Goal: Task Accomplishment & Management: Manage account settings

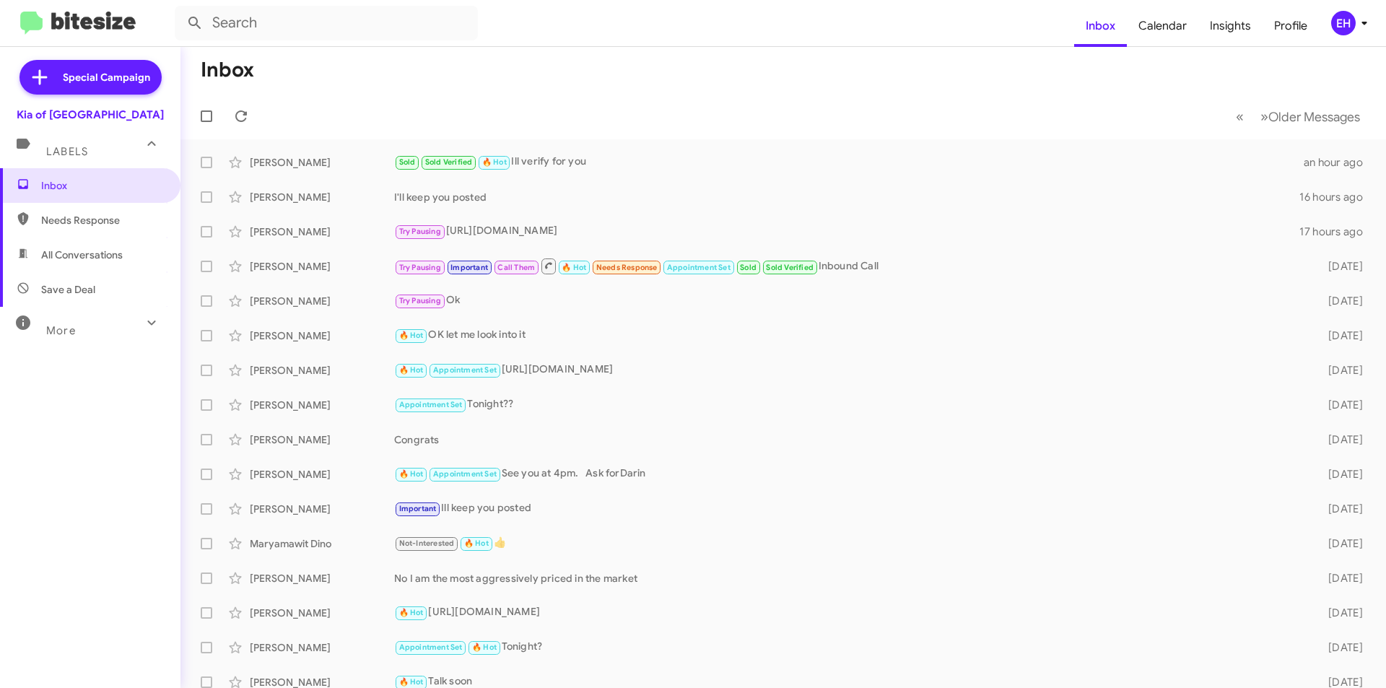
click at [85, 236] on span "Needs Response" at bounding box center [90, 220] width 180 height 35
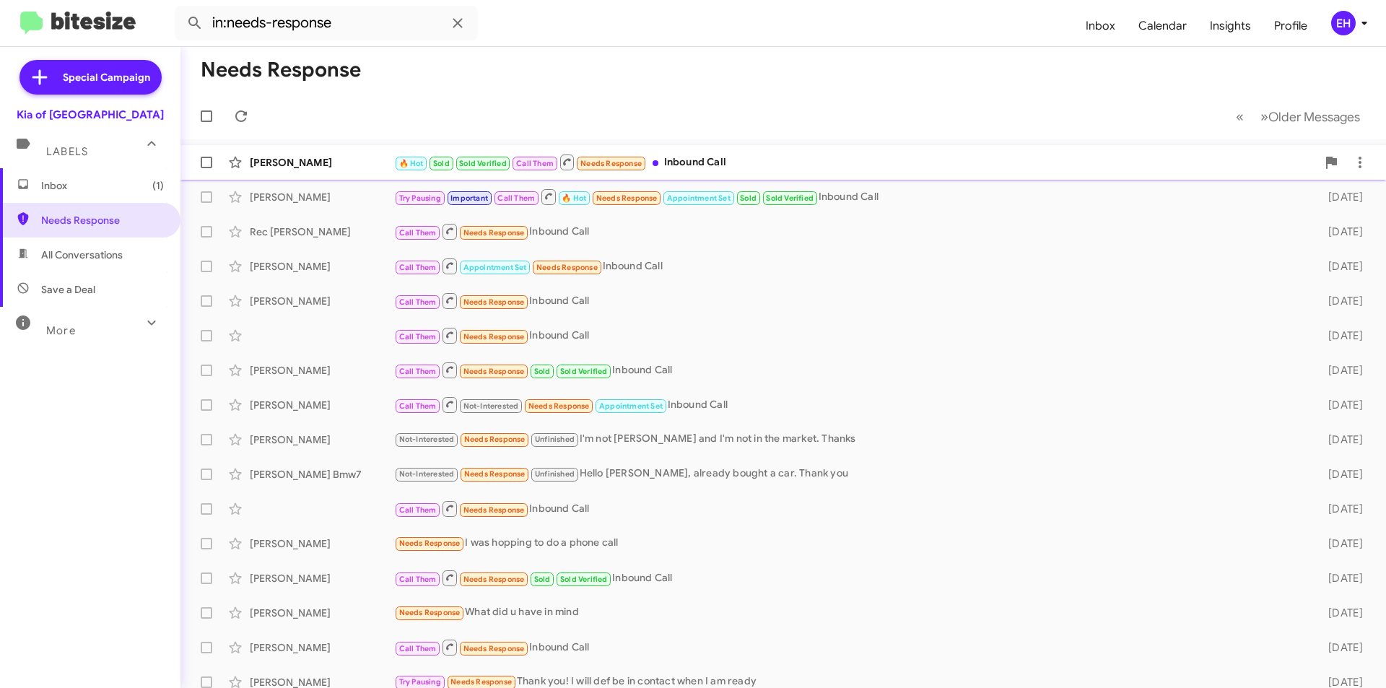
click at [717, 157] on div "🔥 Hot Sold Sold Verified Call Them Needs Response Inbound Call" at bounding box center [855, 162] width 922 height 18
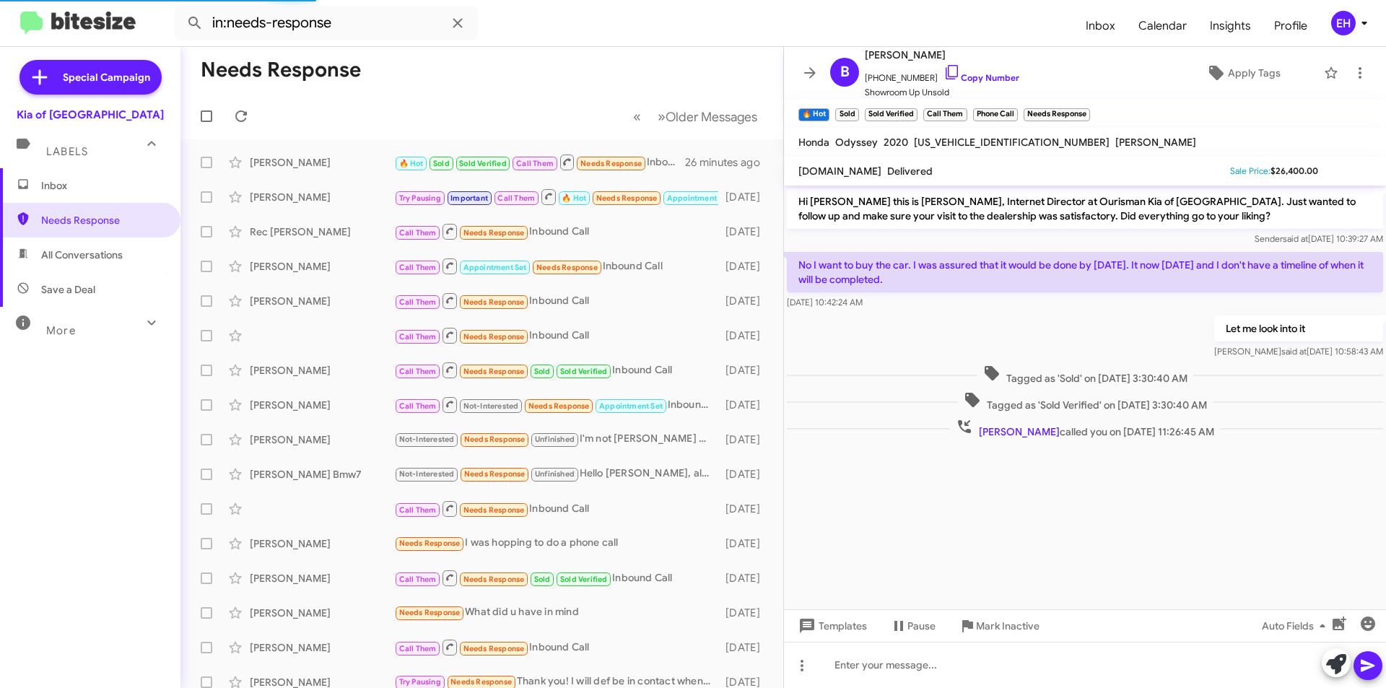
click at [100, 255] on span "All Conversations" at bounding box center [82, 255] width 82 height 14
type input "in:all-conversations"
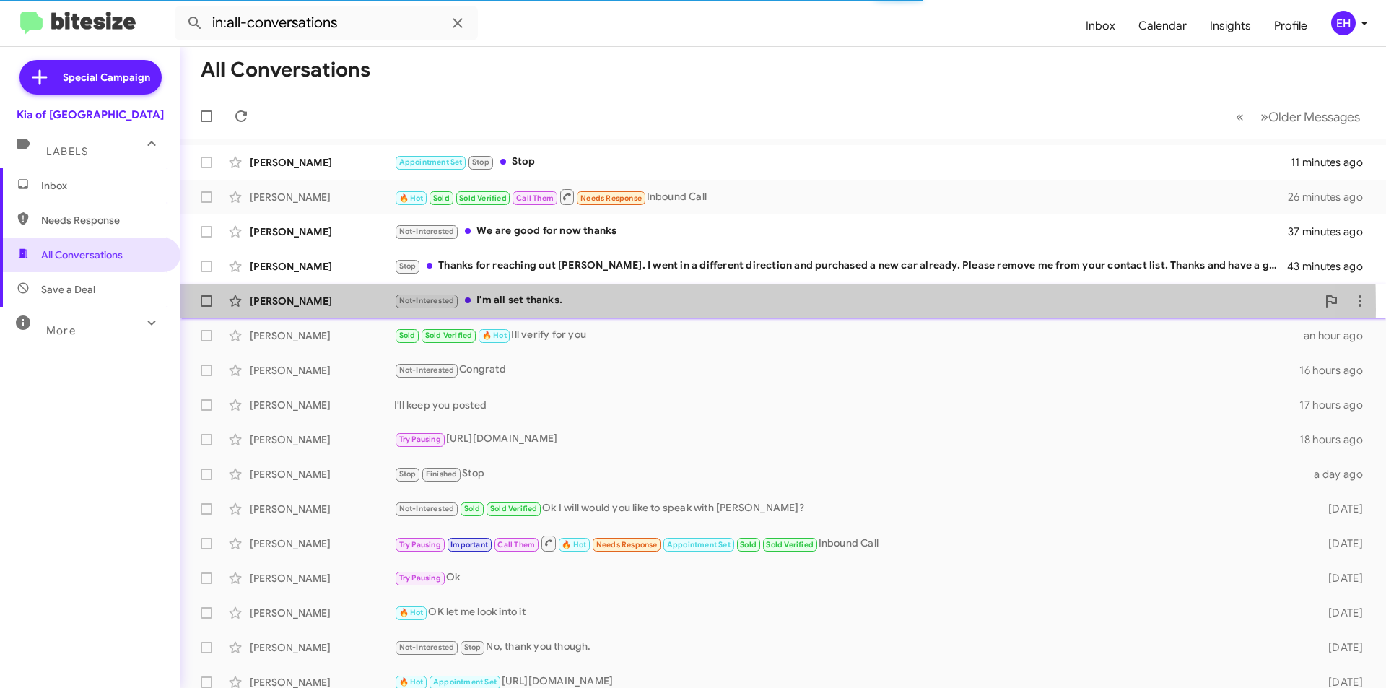
click at [530, 309] on div "Not-Interested I'm all set thanks." at bounding box center [855, 300] width 922 height 17
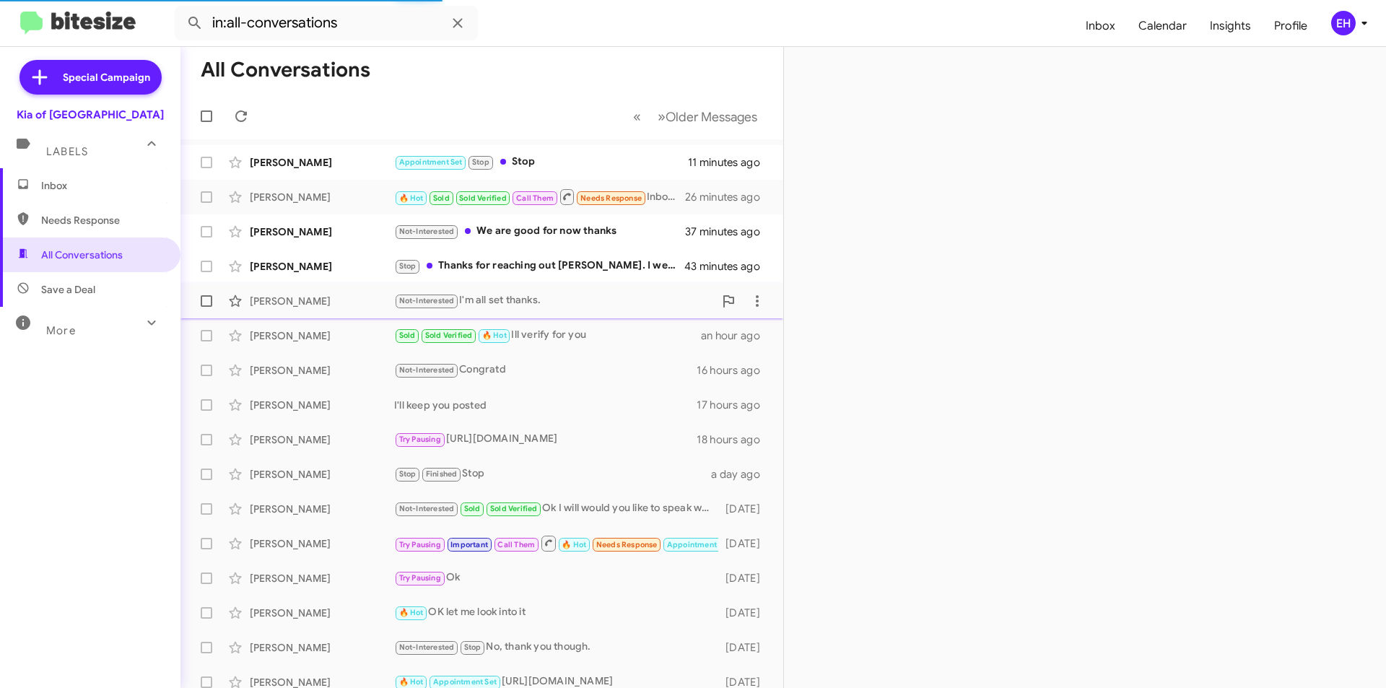
click at [564, 302] on div "Not-Interested I'm all set thanks." at bounding box center [554, 300] width 320 height 17
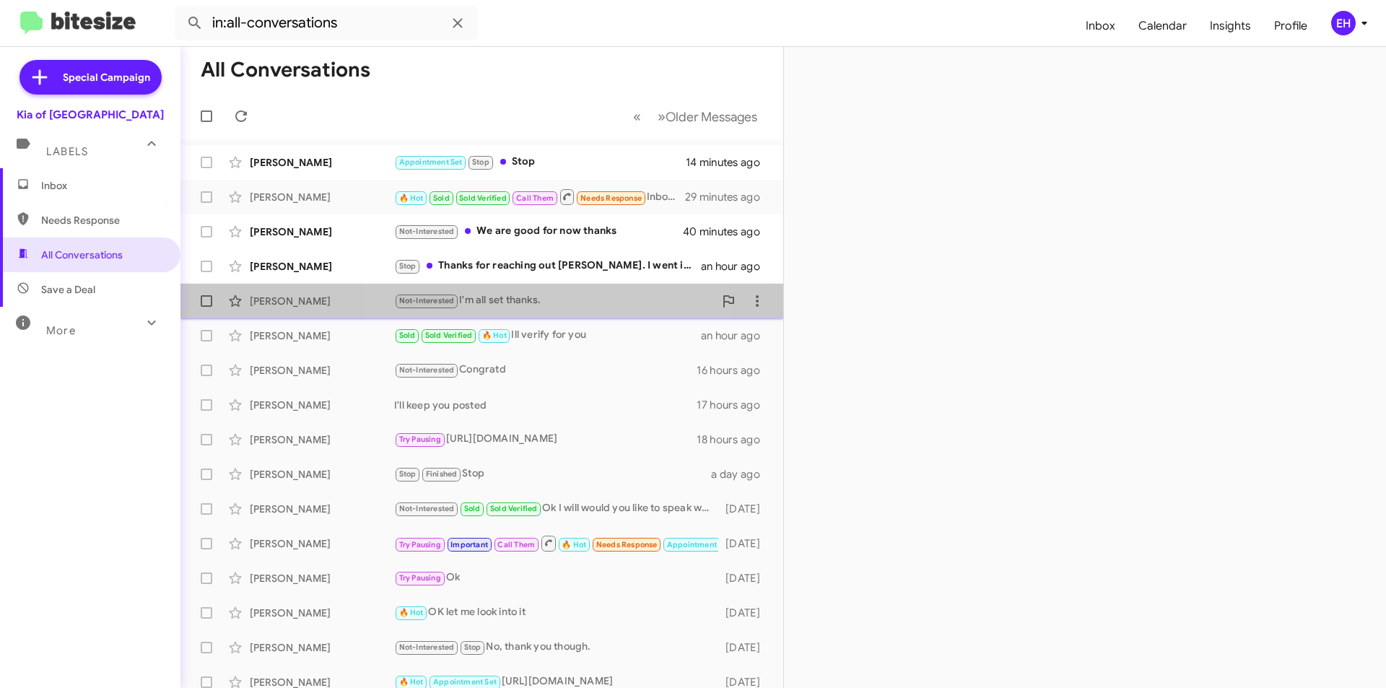
click at [547, 315] on div "[PERSON_NAME] Not-Interested I'm all set thanks. an hour ago" at bounding box center [482, 301] width 580 height 29
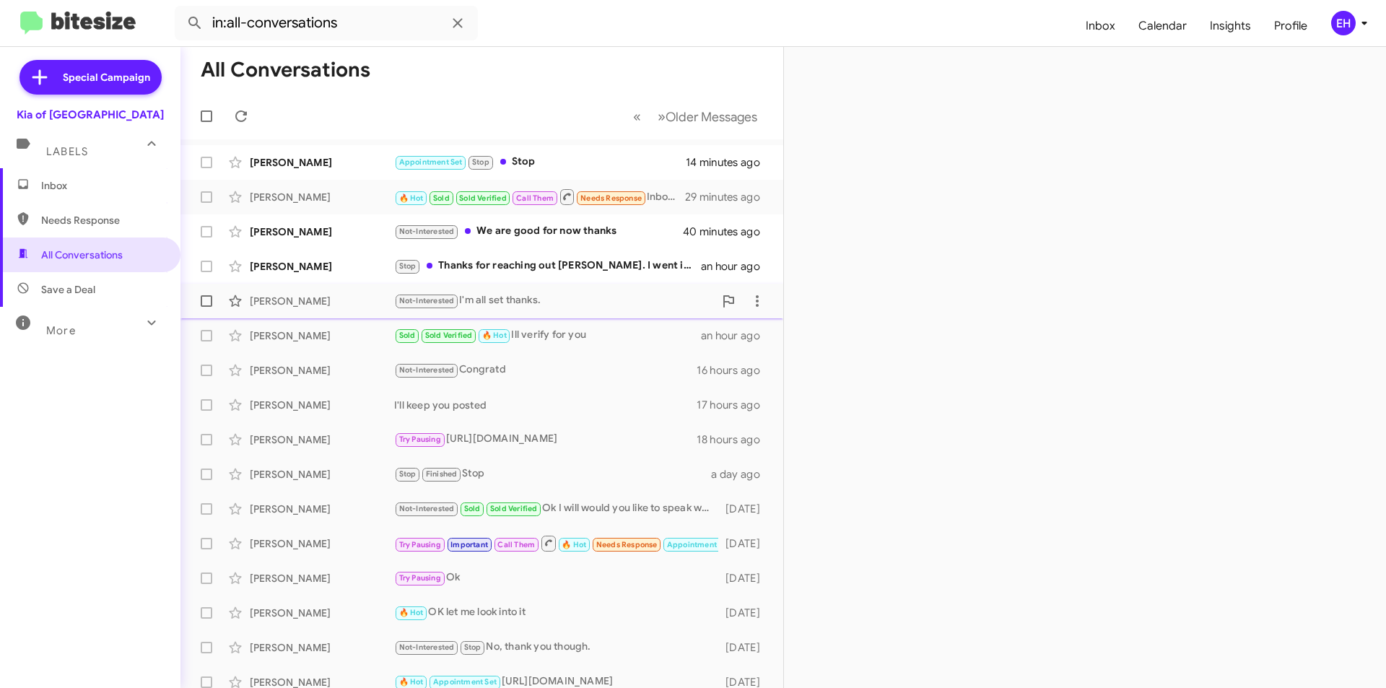
click at [538, 294] on div "Not-Interested I'm all set thanks." at bounding box center [554, 300] width 320 height 17
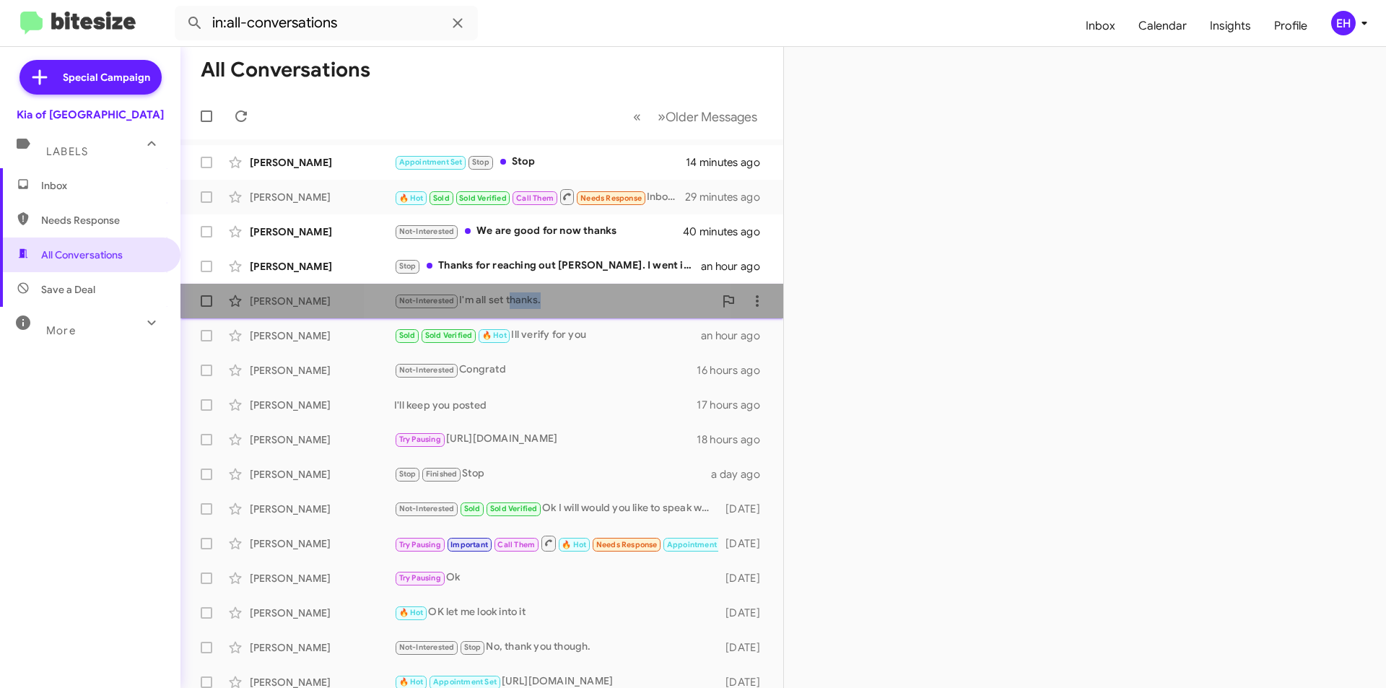
click at [538, 294] on div "Not-Interested I'm all set thanks." at bounding box center [554, 300] width 320 height 17
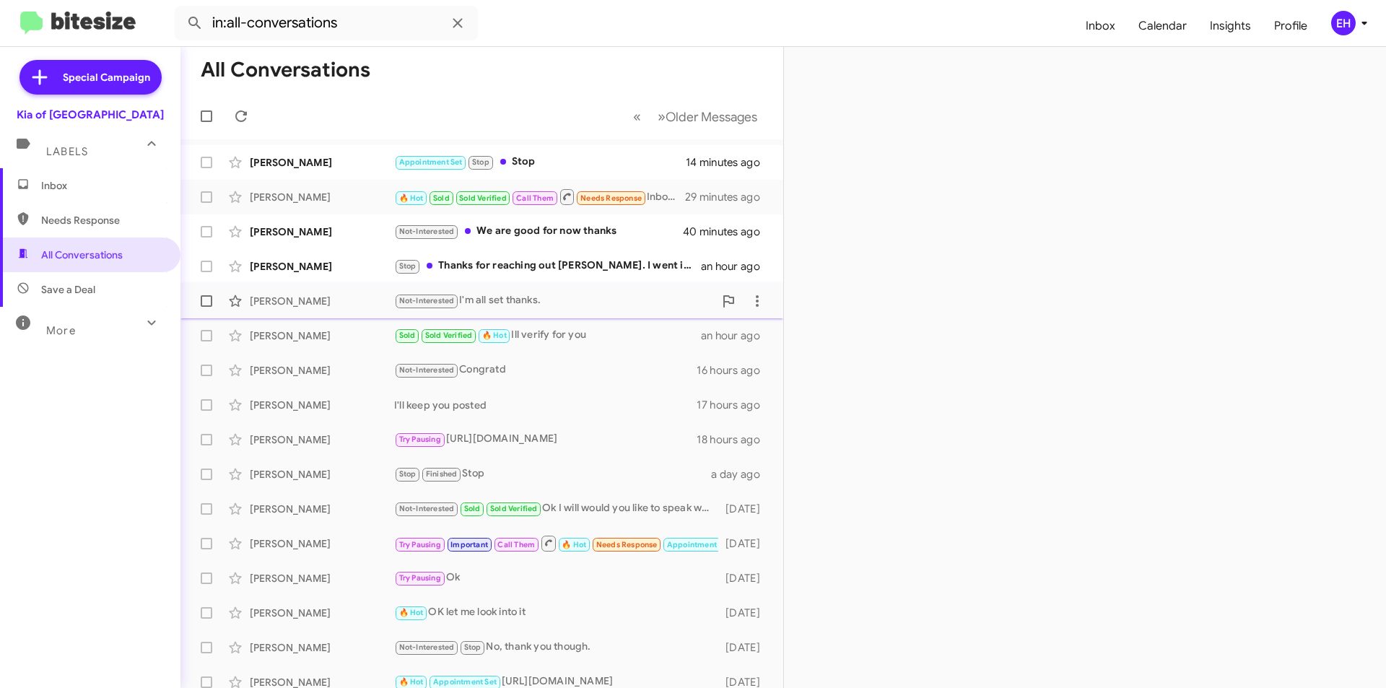
click at [482, 301] on div "Not-Interested I'm all set thanks." at bounding box center [554, 300] width 320 height 17
click at [293, 296] on div "[PERSON_NAME]" at bounding box center [322, 301] width 144 height 14
click at [517, 268] on div "Stop Thanks for reaching out [PERSON_NAME]. I went in a different direction and…" at bounding box center [554, 266] width 320 height 17
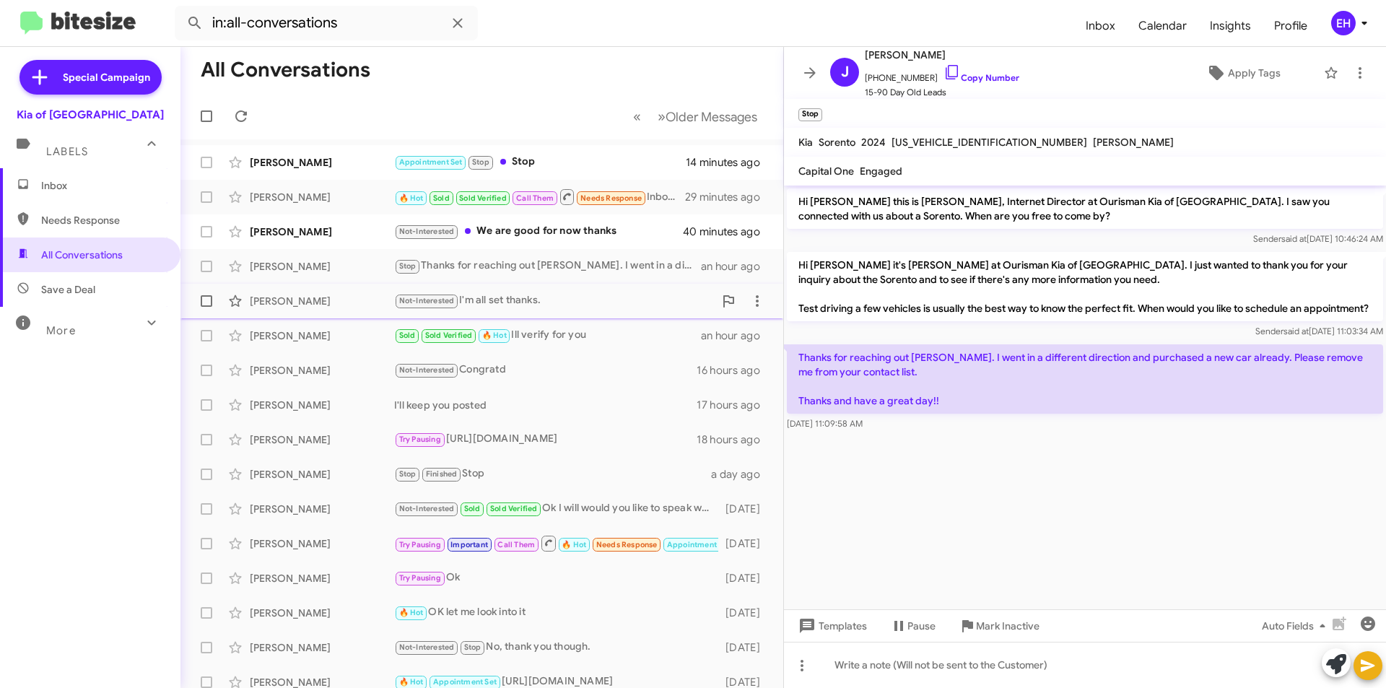
click at [517, 297] on div "Not-Interested I'm all set thanks." at bounding box center [554, 300] width 320 height 17
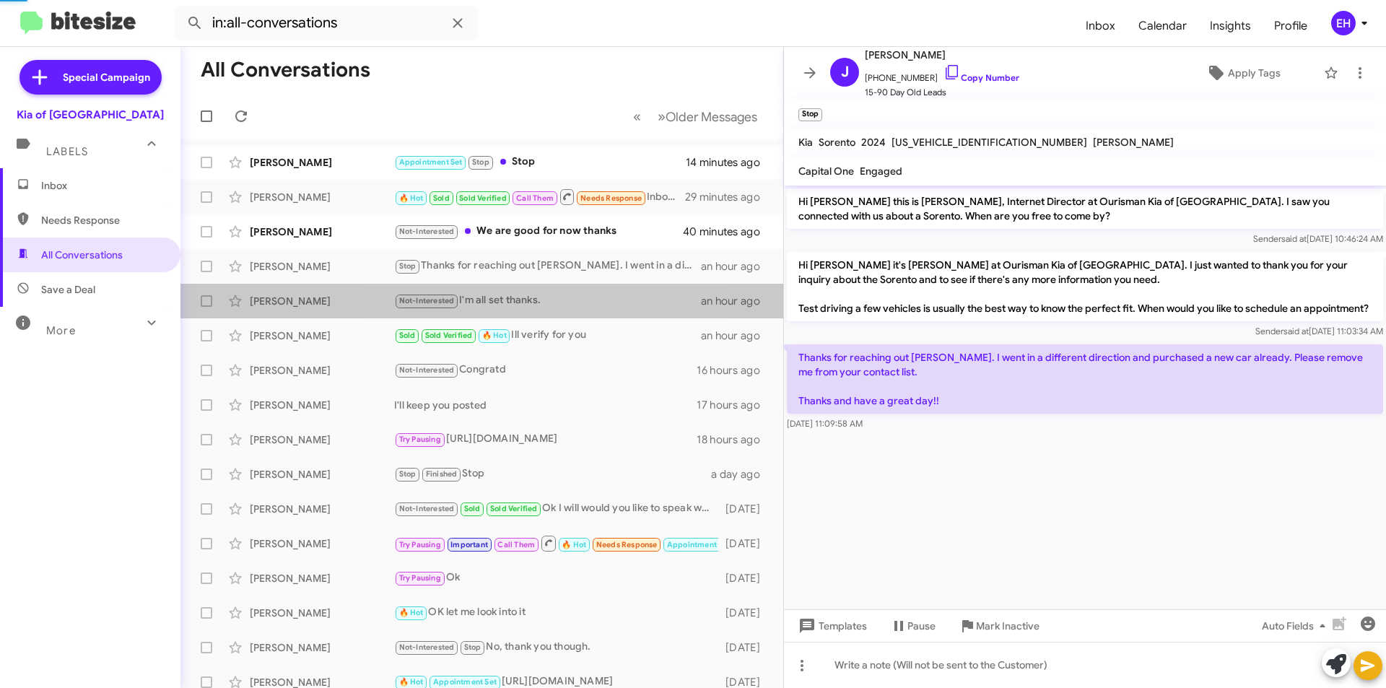
scroll to position [58, 0]
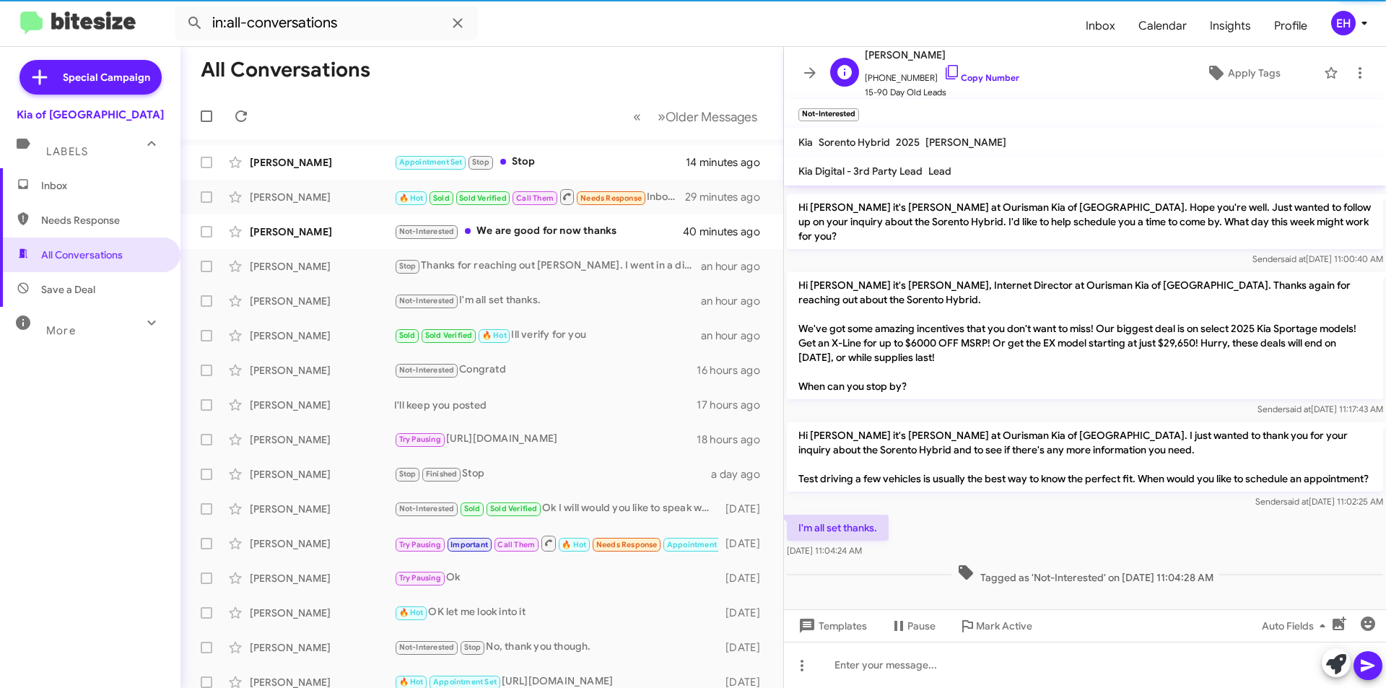
click at [991, 71] on span "[PHONE_NUMBER] Copy Number" at bounding box center [942, 75] width 154 height 22
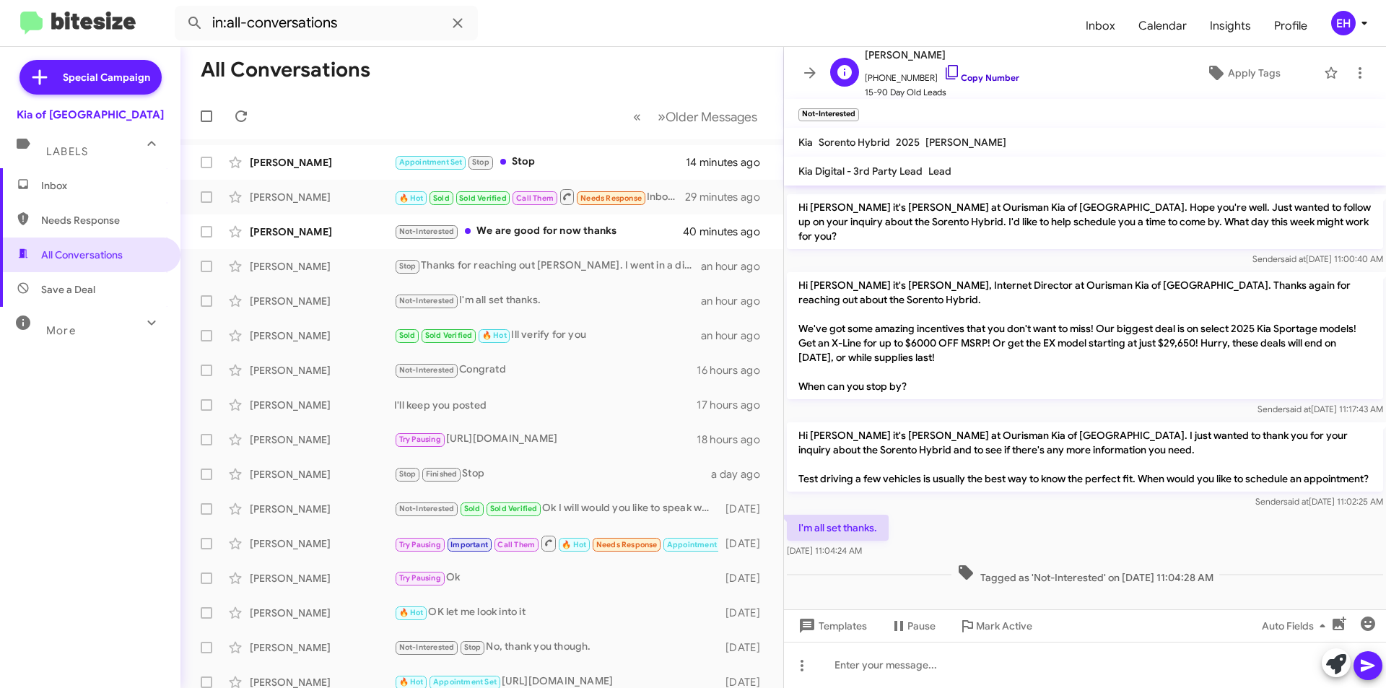
click at [977, 76] on link "Copy Number" at bounding box center [981, 77] width 76 height 11
click at [1351, 71] on icon at bounding box center [1359, 72] width 17 height 17
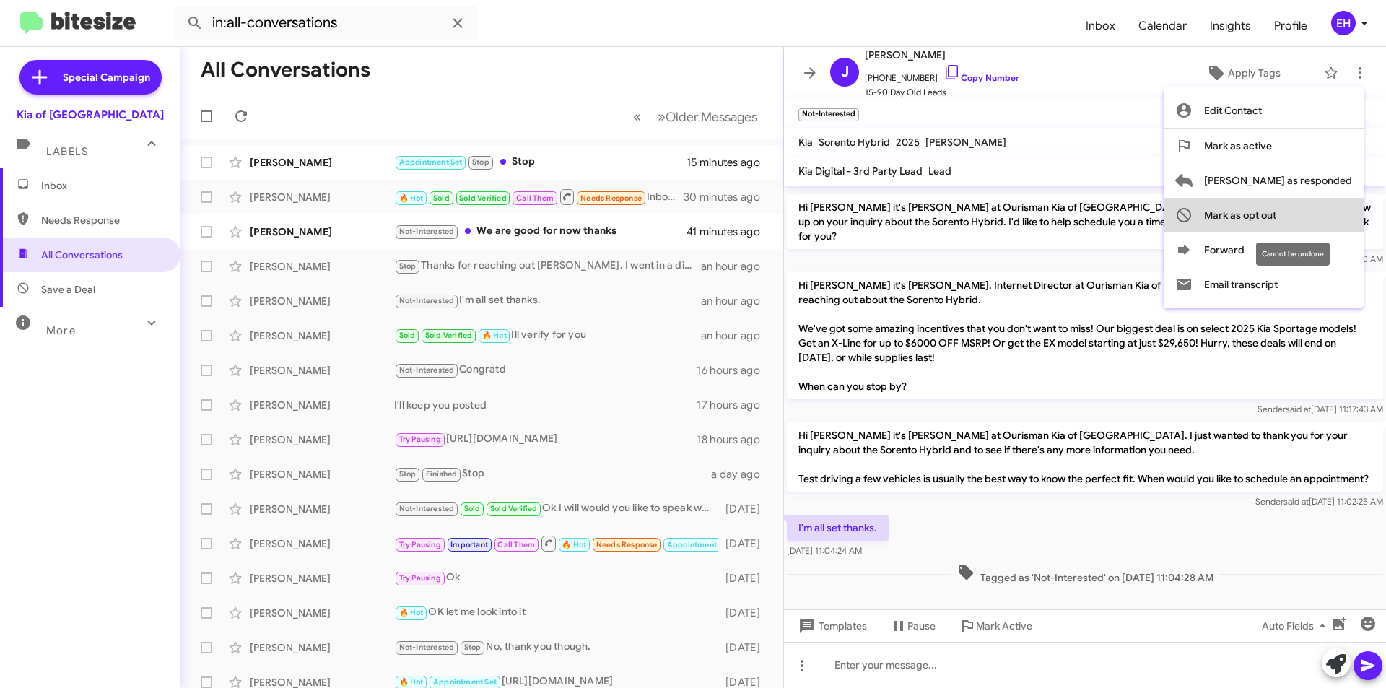
click at [1276, 219] on span "Mark as opt out" at bounding box center [1240, 215] width 72 height 35
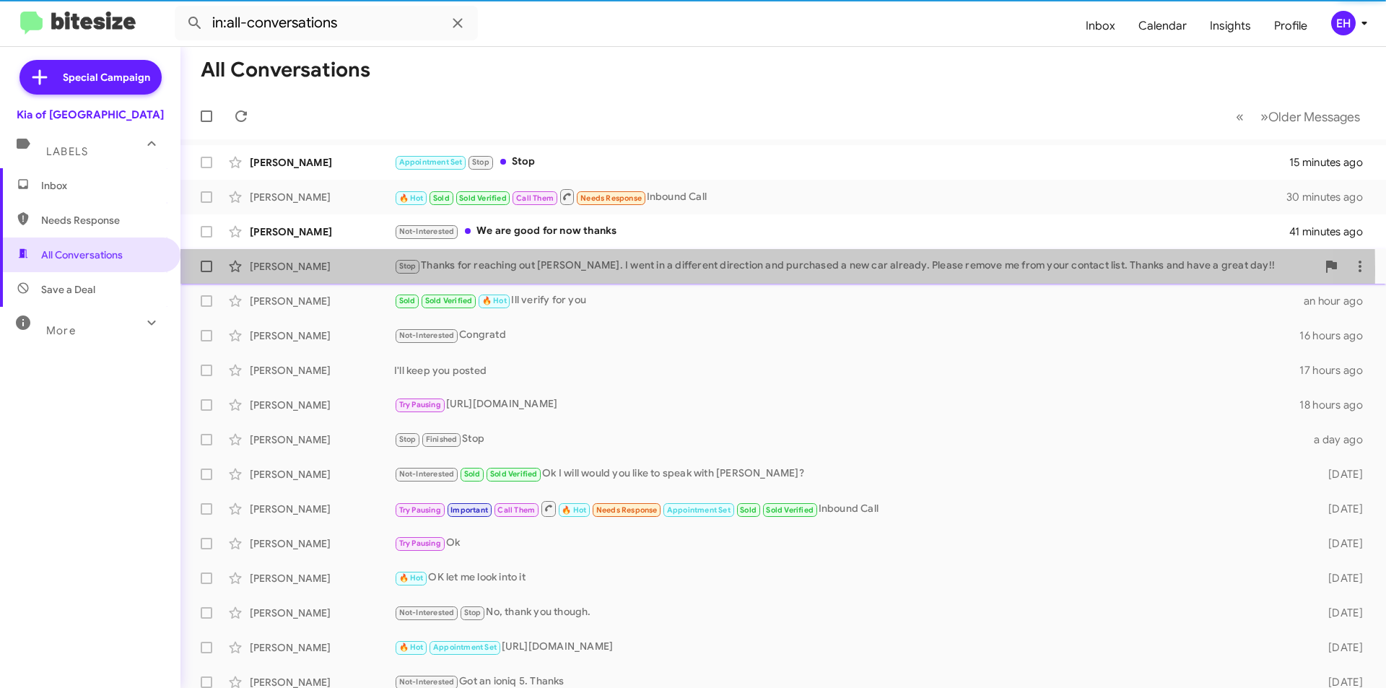
click at [528, 271] on div "Stop Thanks for reaching out [PERSON_NAME]. I went in a different direction and…" at bounding box center [855, 266] width 922 height 17
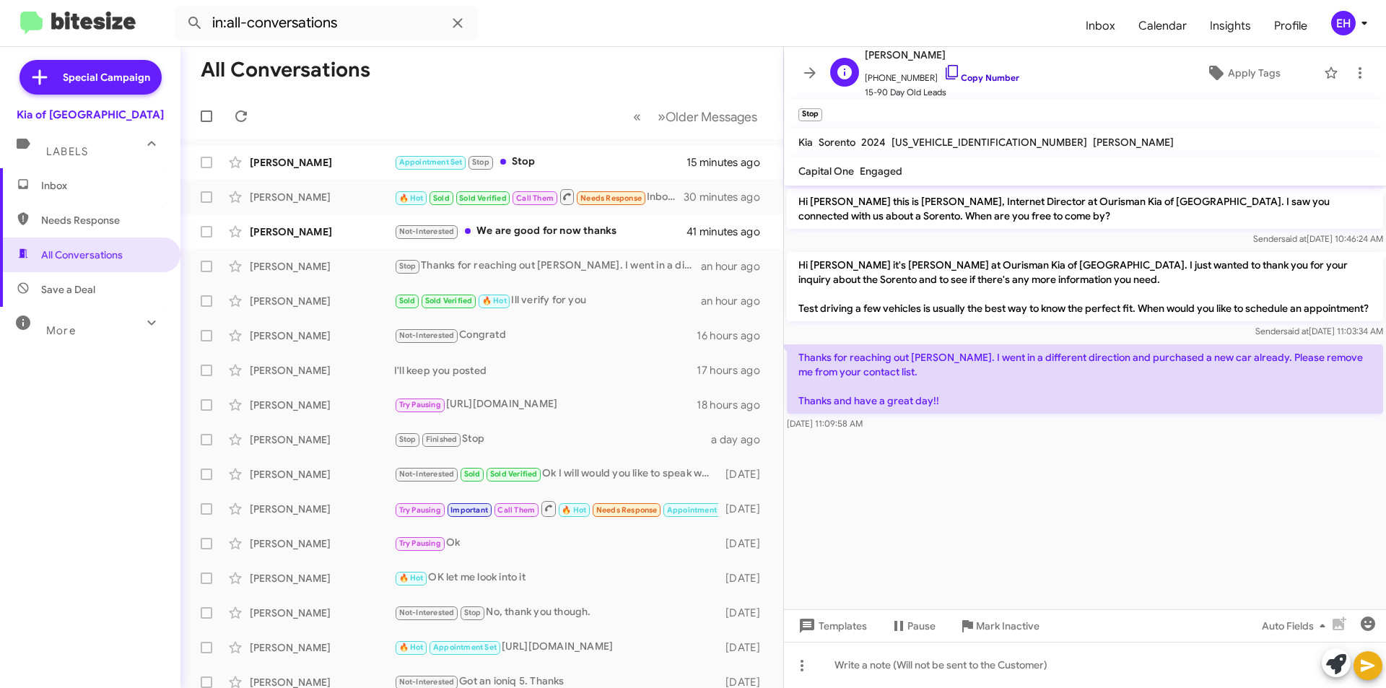
click at [970, 78] on link "Copy Number" at bounding box center [981, 77] width 76 height 11
click at [1000, 631] on span "Mark Inactive" at bounding box center [1008, 626] width 64 height 26
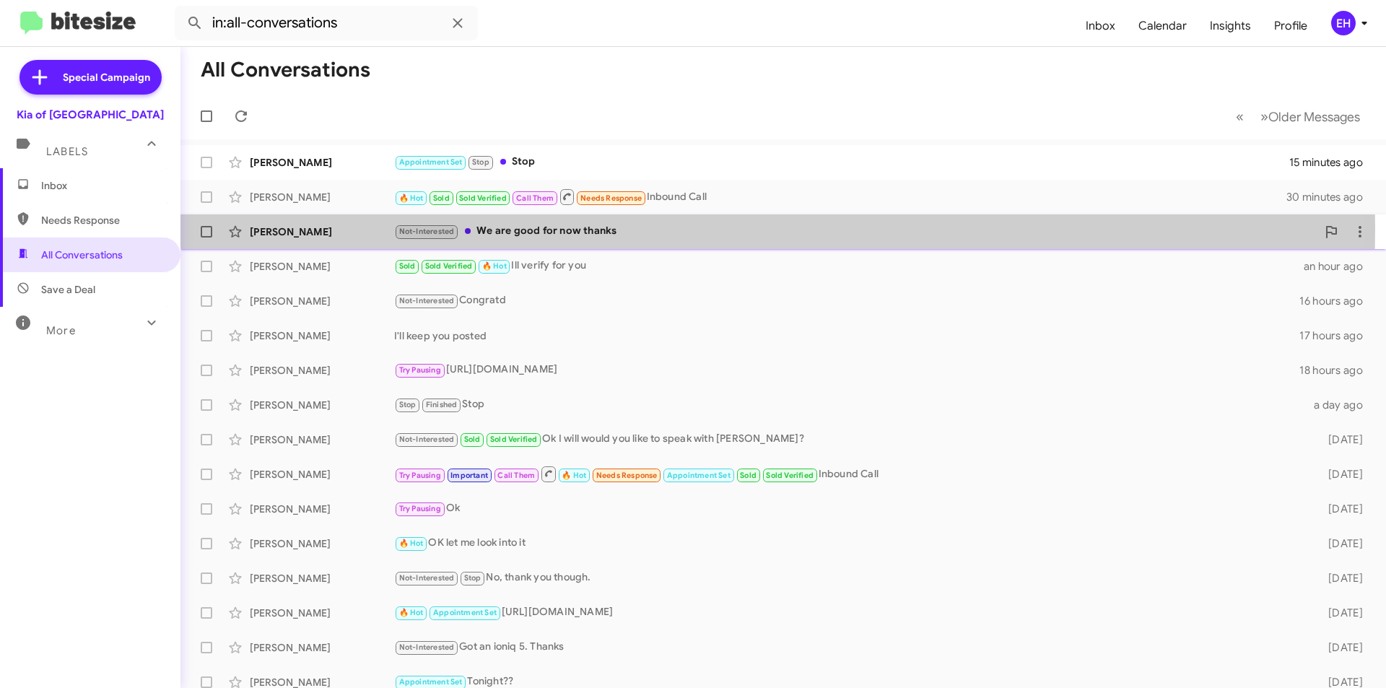
click at [544, 229] on div "Not-Interested We are good for now thanks" at bounding box center [855, 231] width 922 height 17
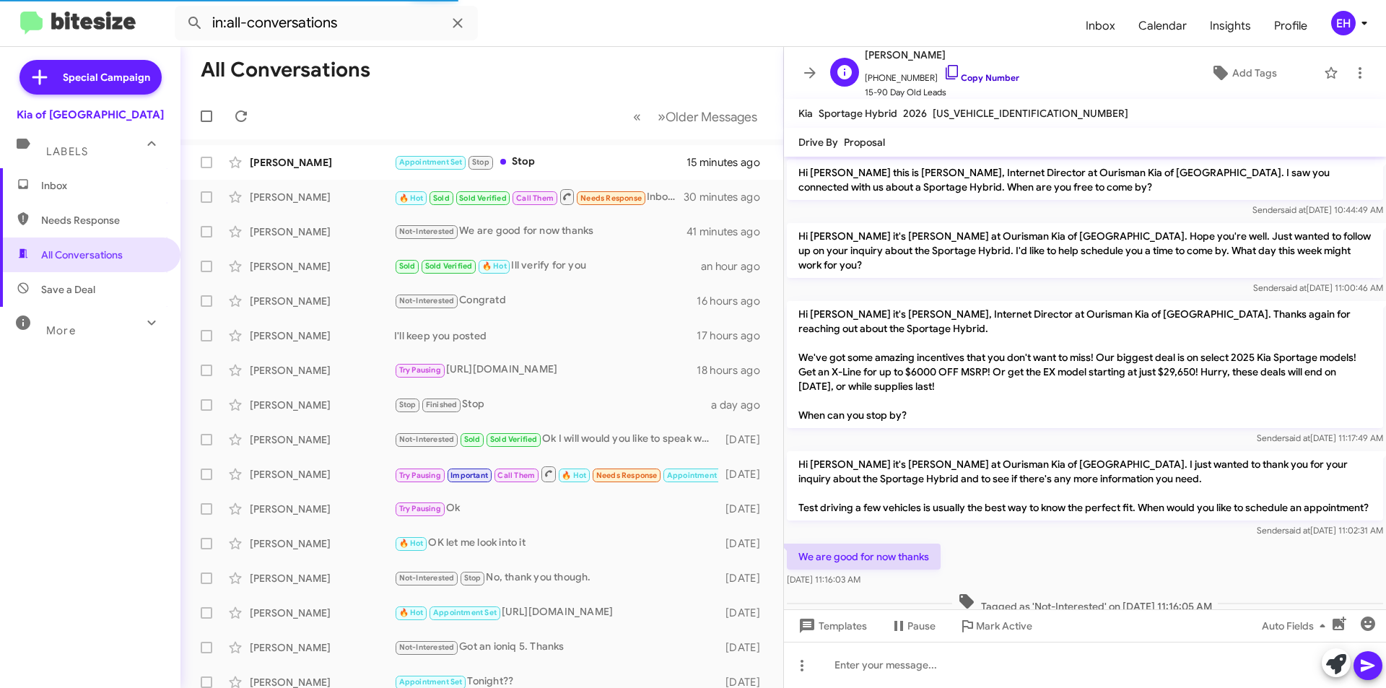
click at [968, 80] on link "Copy Number" at bounding box center [981, 77] width 76 height 11
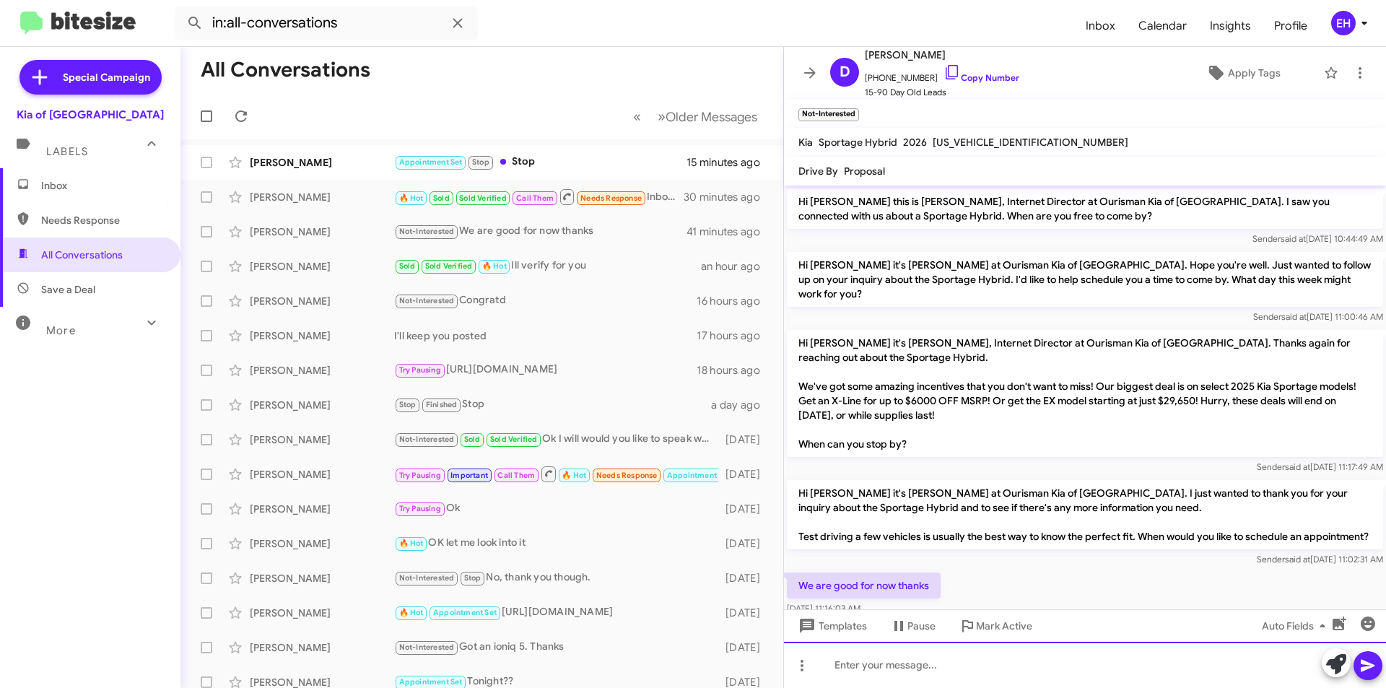
click at [930, 676] on div at bounding box center [1085, 665] width 602 height 46
click at [1367, 672] on icon at bounding box center [1367, 665] width 17 height 17
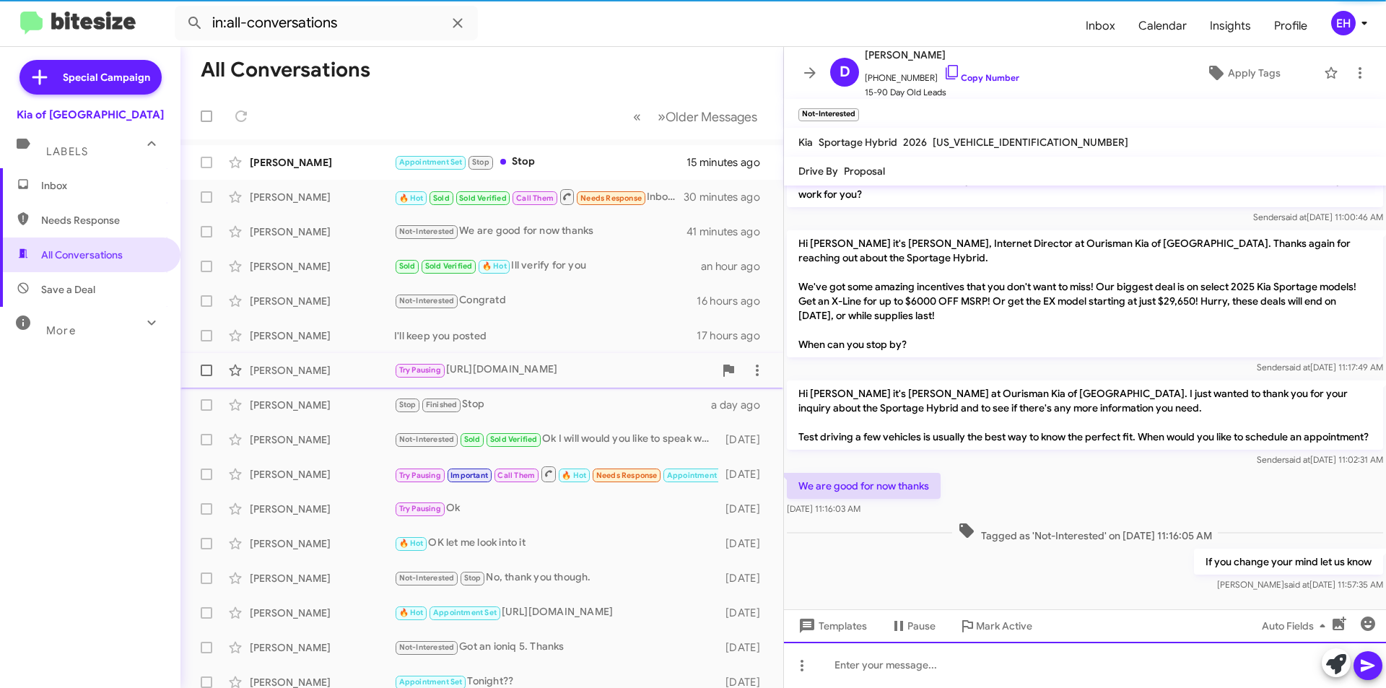
scroll to position [110, 0]
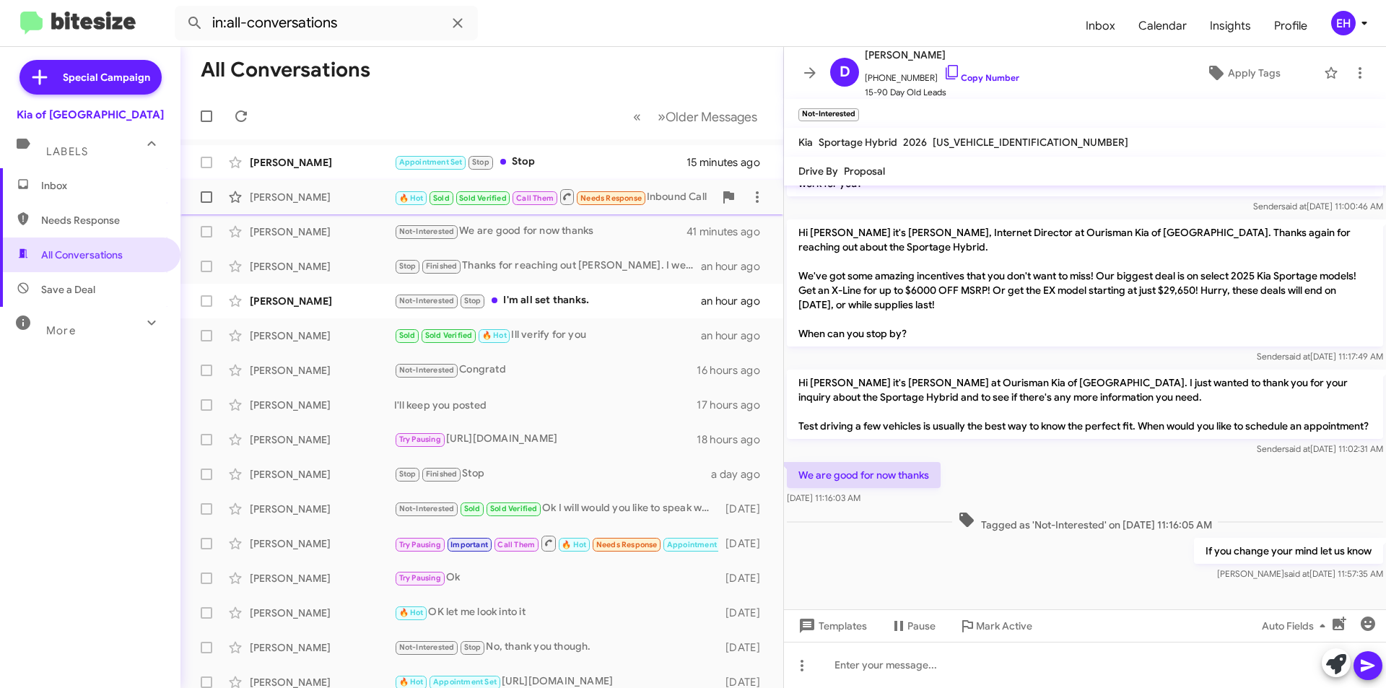
click at [668, 196] on div "🔥 Hot Sold Sold Verified Call Them Needs Response Inbound Call" at bounding box center [554, 197] width 320 height 18
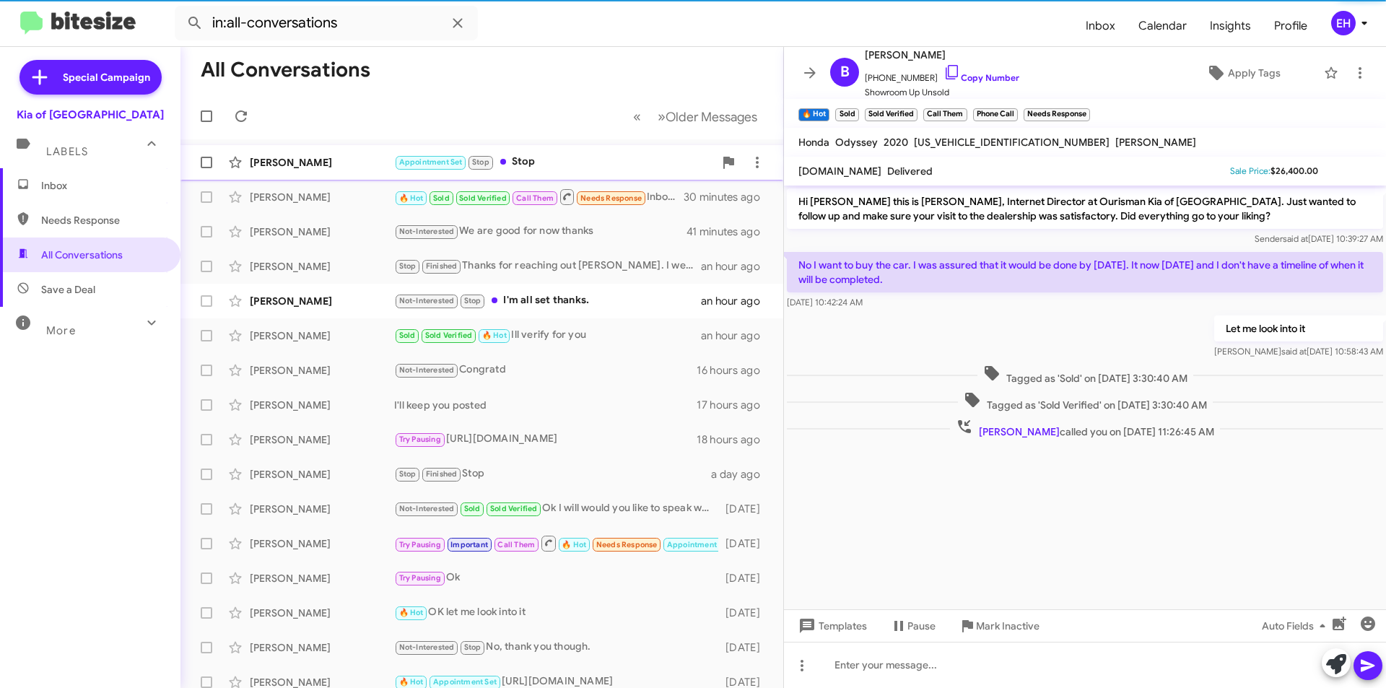
click at [551, 161] on div "Appointment Set Stop Stop" at bounding box center [554, 162] width 320 height 17
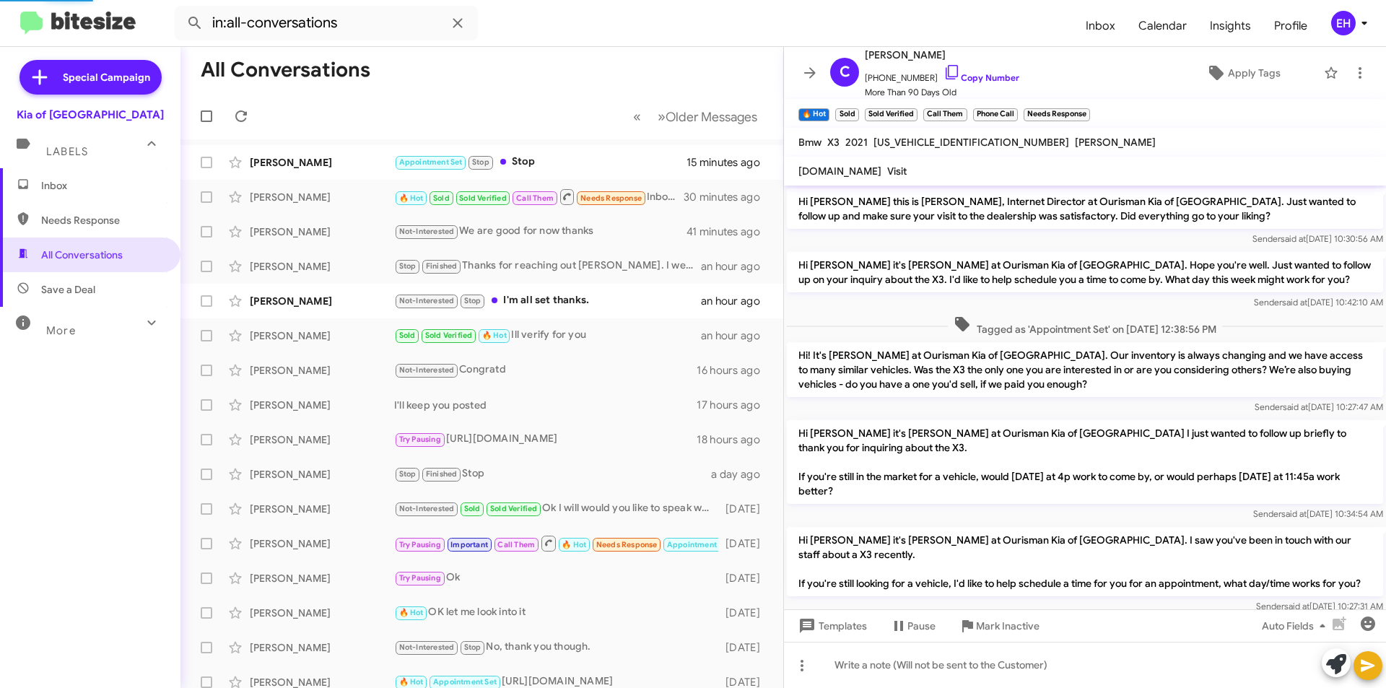
scroll to position [844, 0]
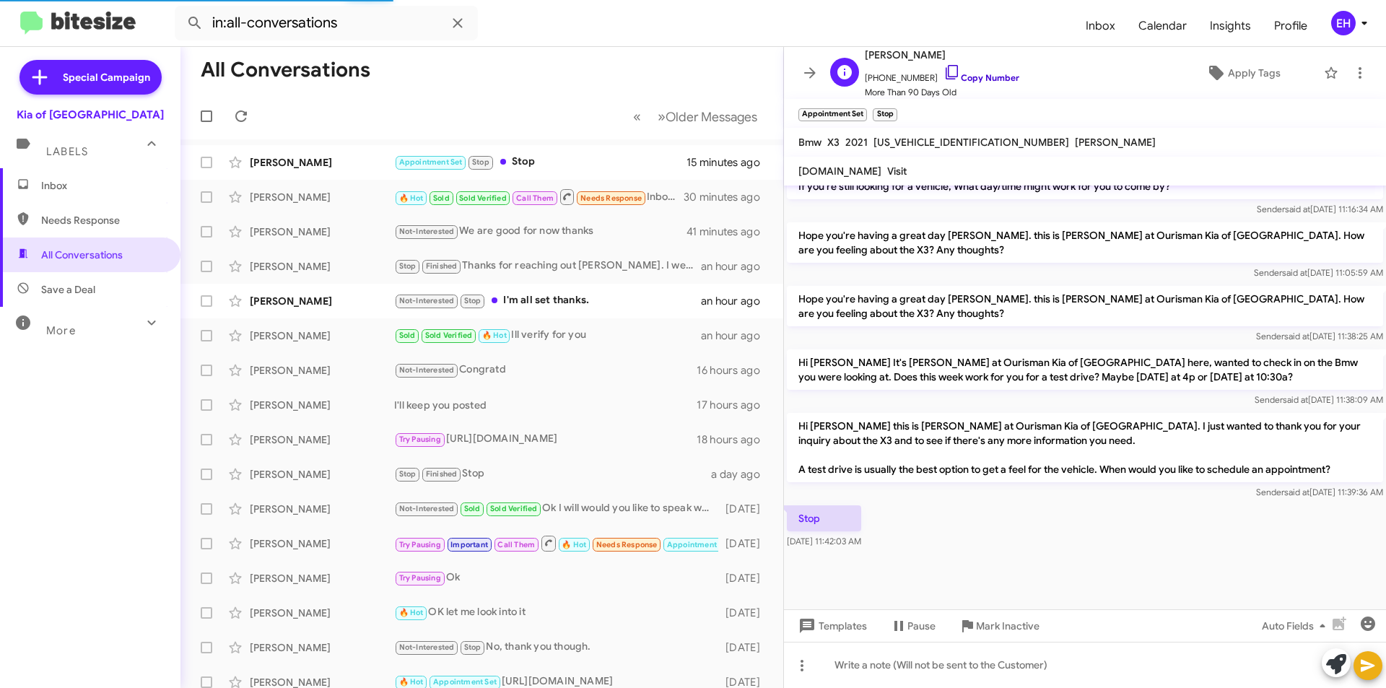
click at [987, 77] on link "Copy Number" at bounding box center [981, 77] width 76 height 11
click at [1000, 624] on span "Mark Inactive" at bounding box center [1008, 626] width 64 height 26
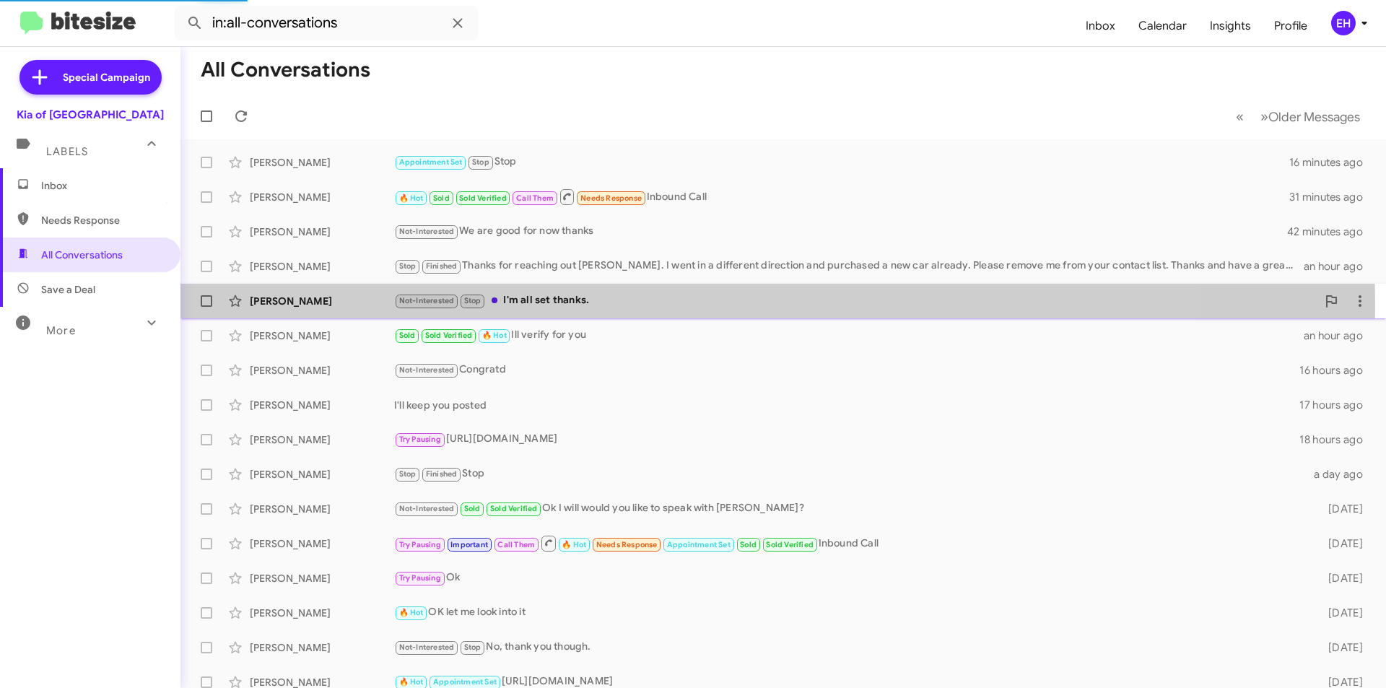
click at [554, 306] on div "Not-Interested Stop I'm all set thanks." at bounding box center [855, 300] width 922 height 17
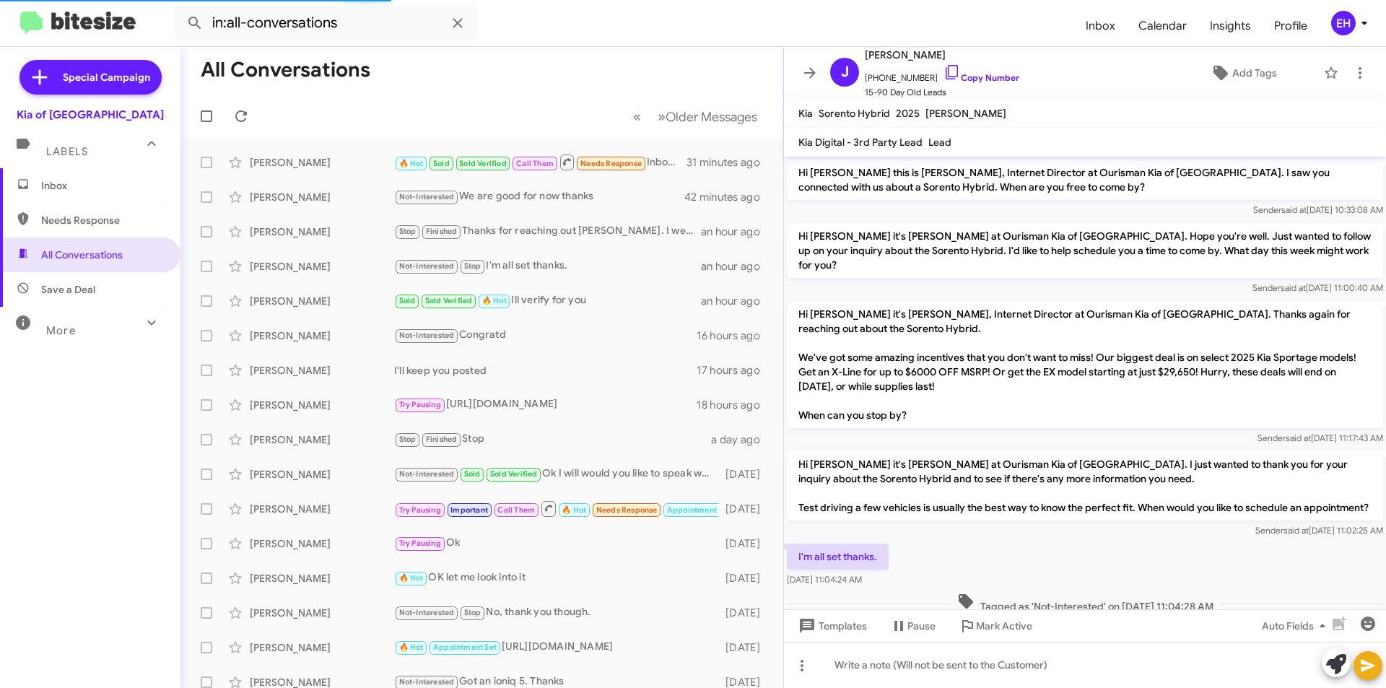
scroll to position [1, 0]
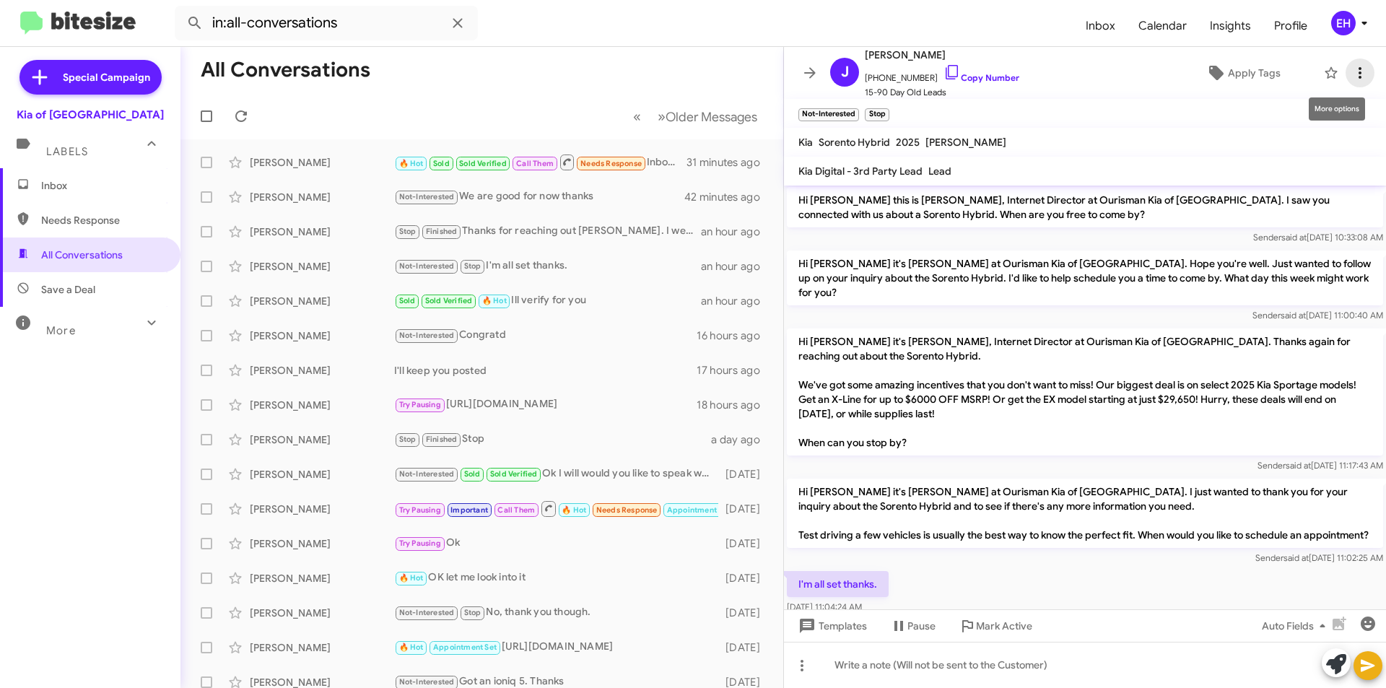
click at [1351, 64] on icon at bounding box center [1359, 72] width 17 height 17
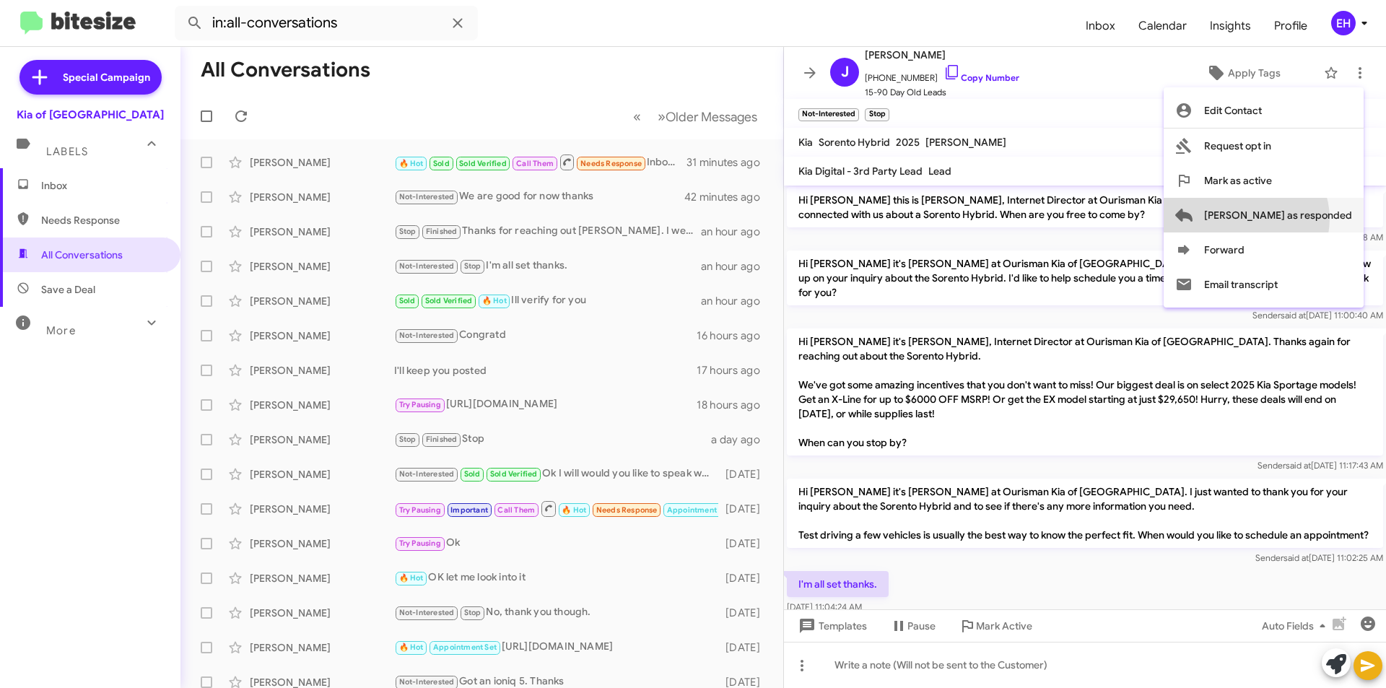
click at [1303, 219] on span "[PERSON_NAME] as responded" at bounding box center [1278, 215] width 148 height 35
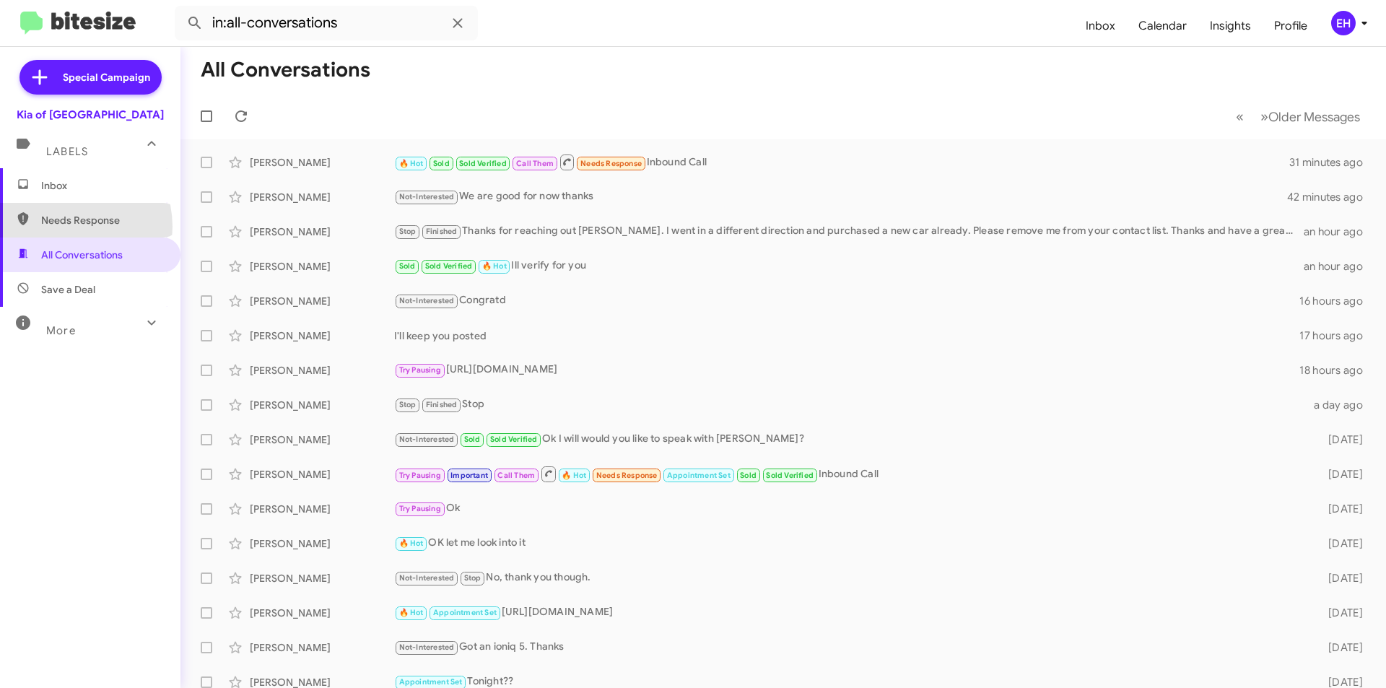
click at [66, 227] on span "Needs Response" at bounding box center [102, 220] width 123 height 14
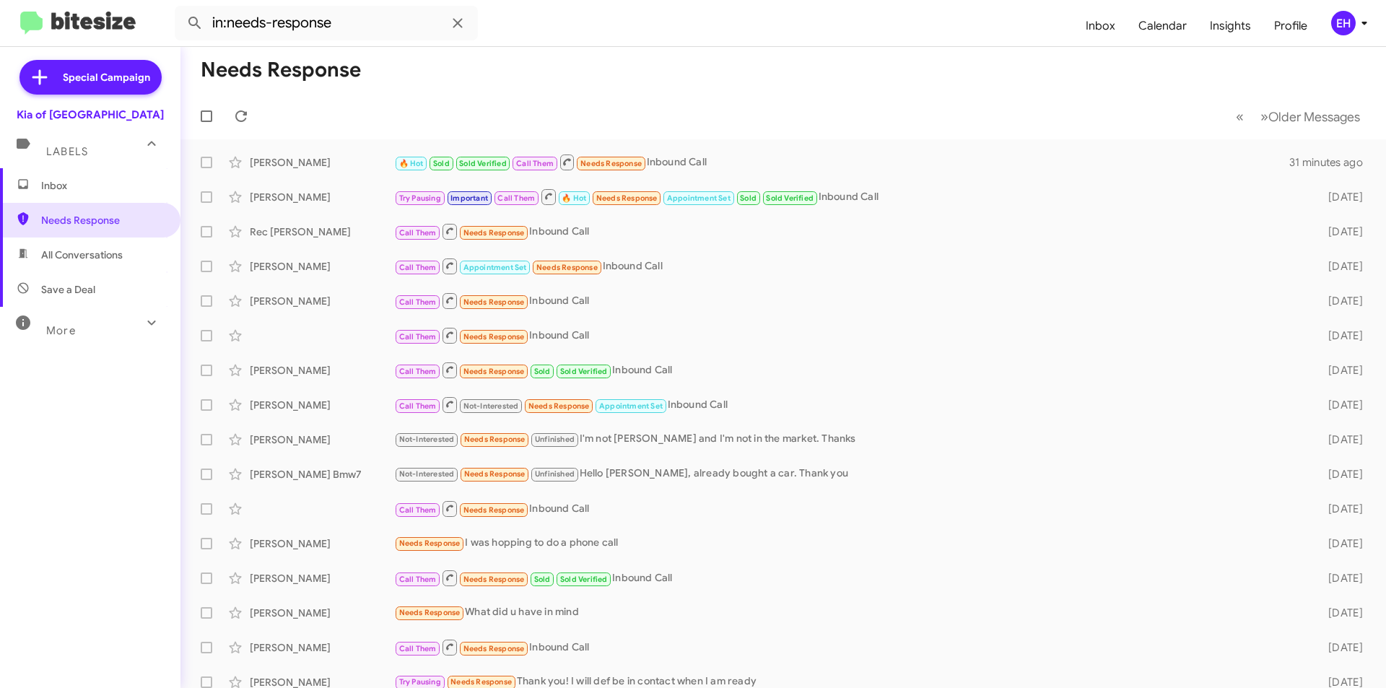
click at [131, 260] on span "All Conversations" at bounding box center [90, 254] width 180 height 35
type input "in:all-conversations"
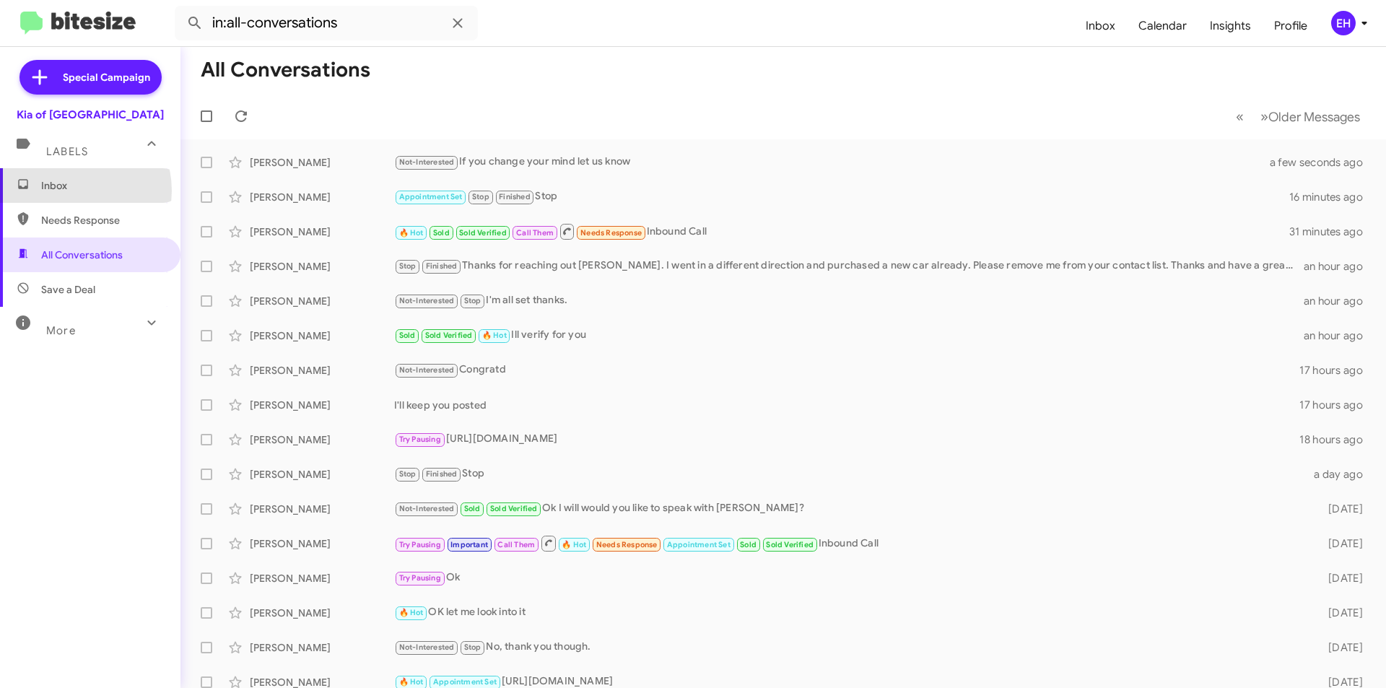
click at [70, 191] on span "Inbox" at bounding box center [102, 185] width 123 height 14
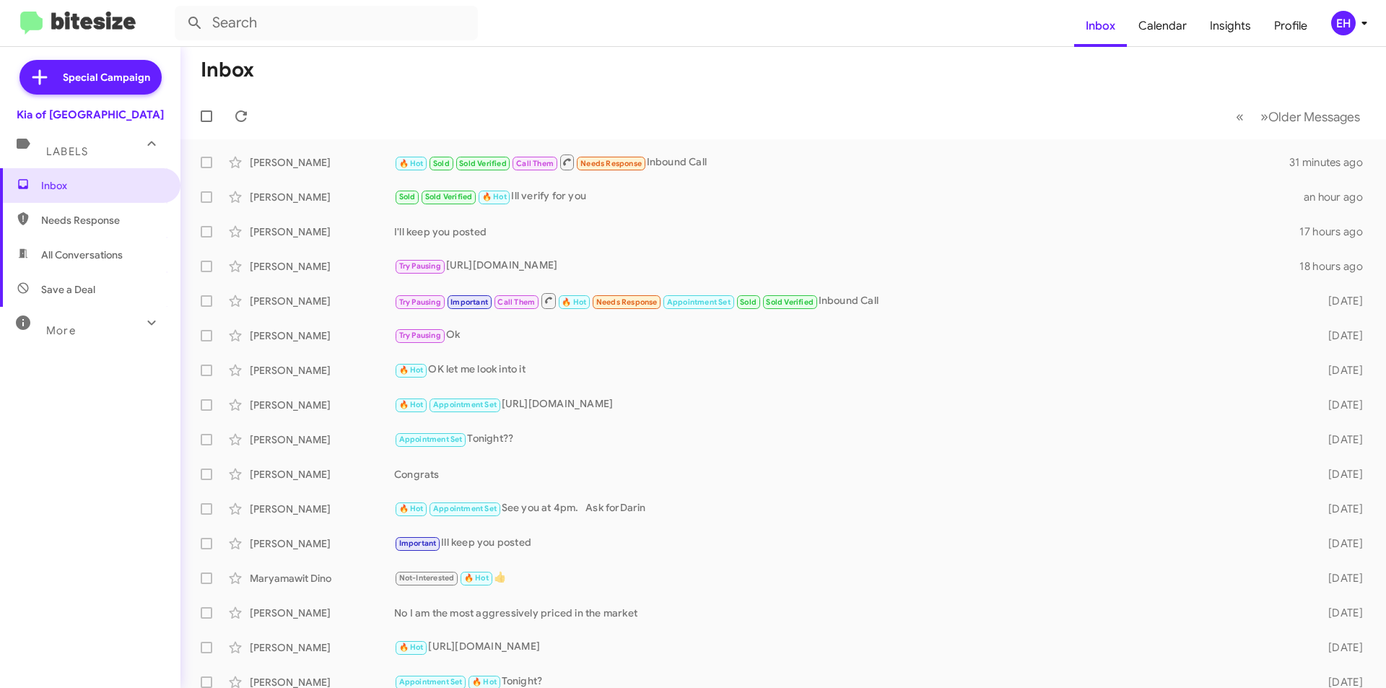
click at [81, 217] on span "Needs Response" at bounding box center [102, 220] width 123 height 14
type input "in:needs-response"
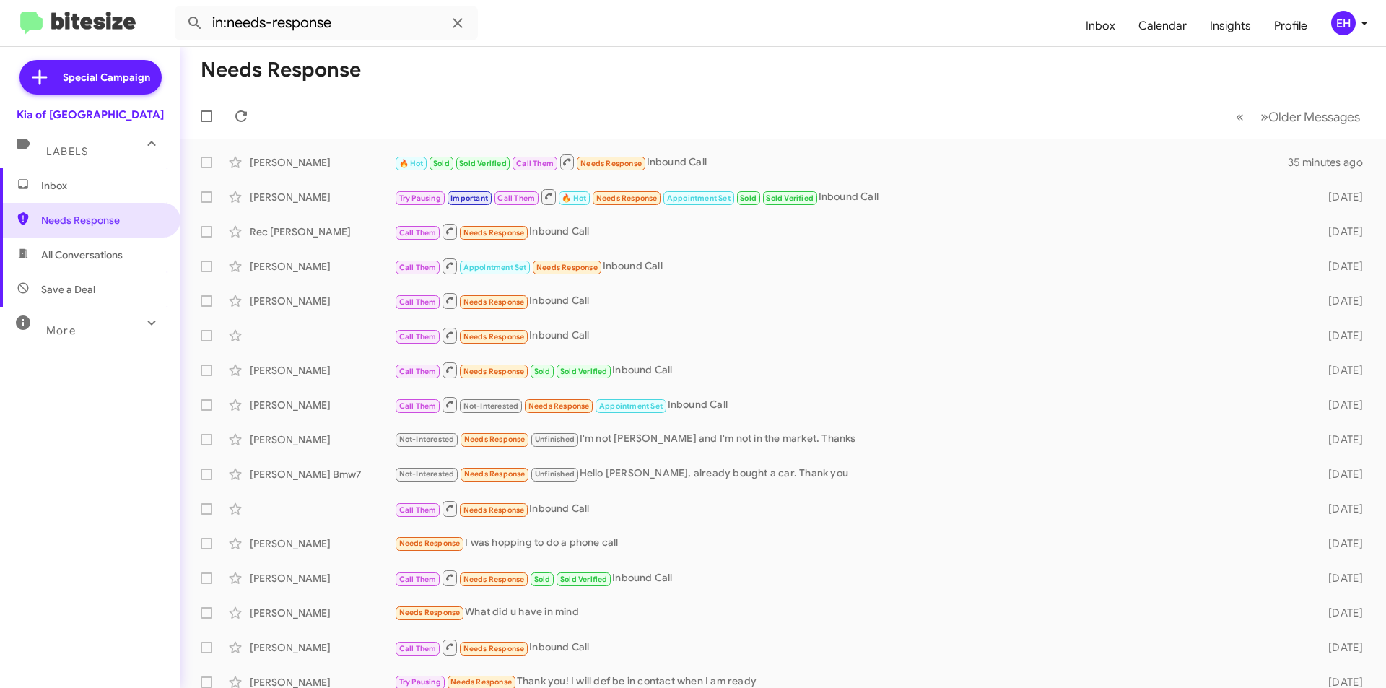
click at [57, 196] on span "Inbox" at bounding box center [90, 185] width 180 height 35
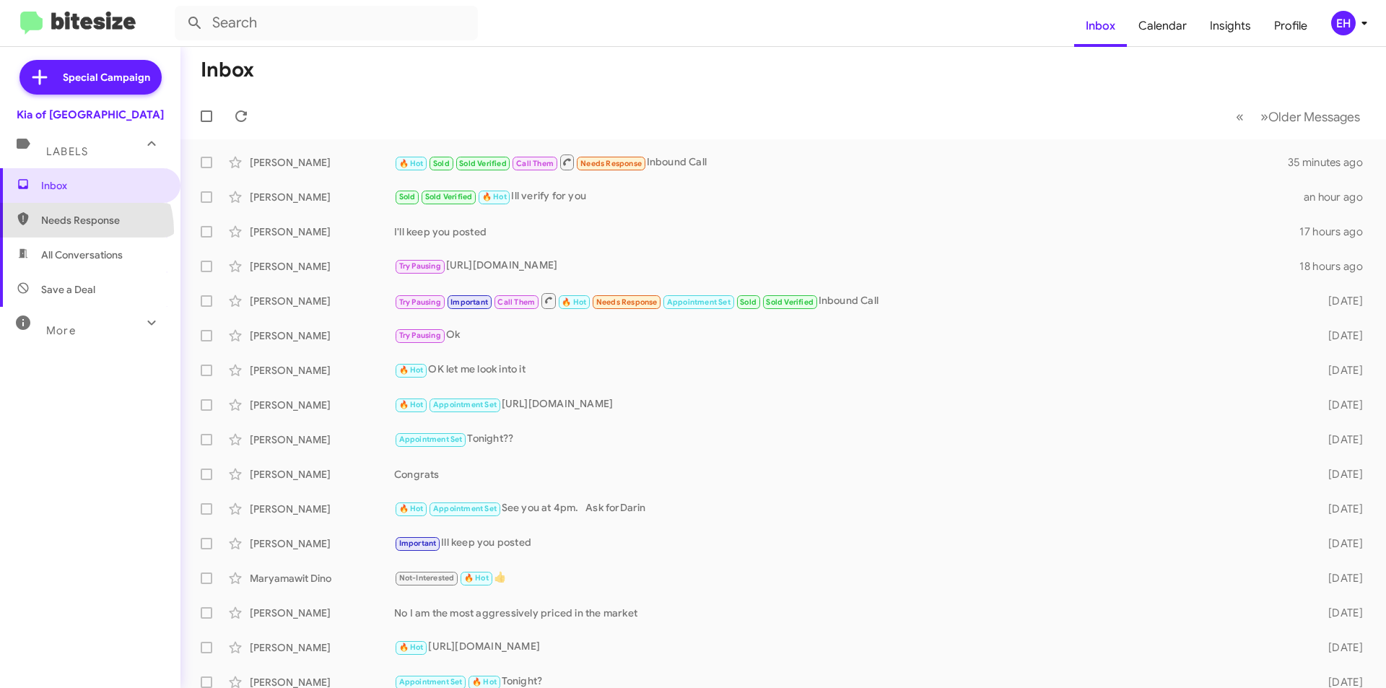
click at [73, 231] on span "Needs Response" at bounding box center [90, 220] width 180 height 35
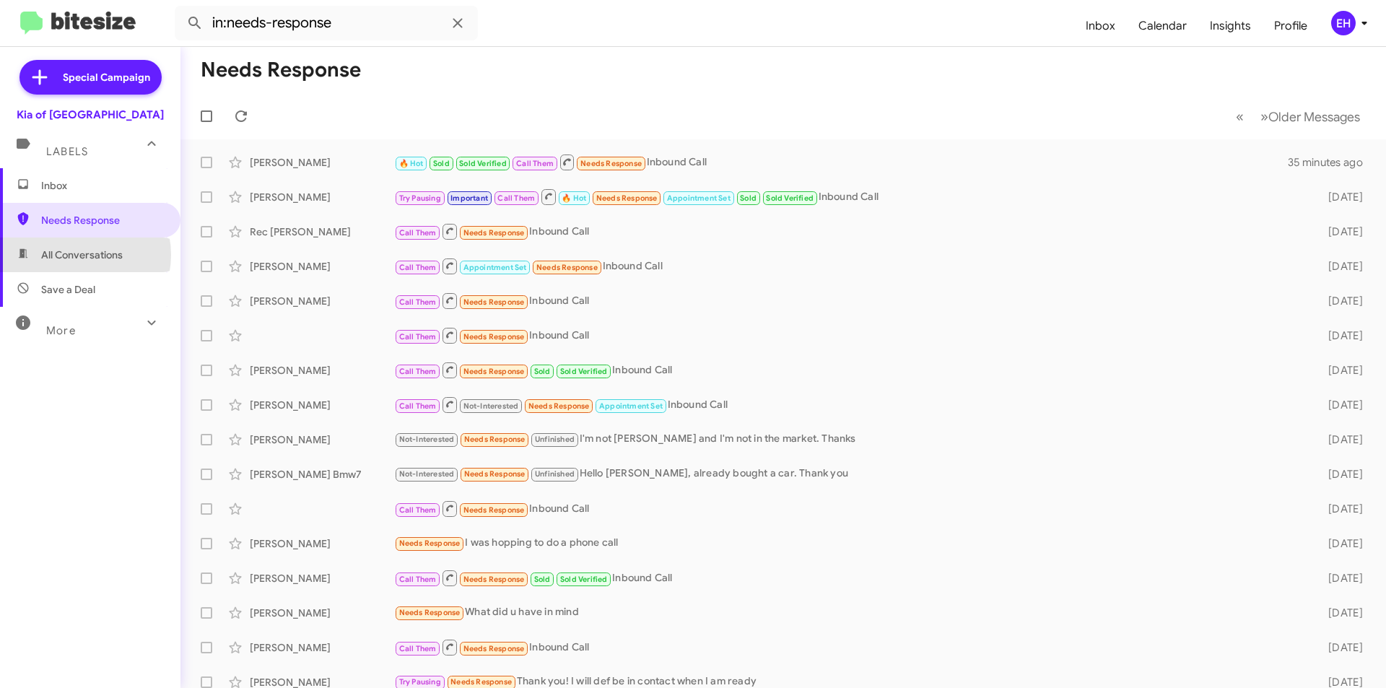
click at [74, 255] on span "All Conversations" at bounding box center [82, 255] width 82 height 14
type input "in:all-conversations"
